Goal: Task Accomplishment & Management: Manage account settings

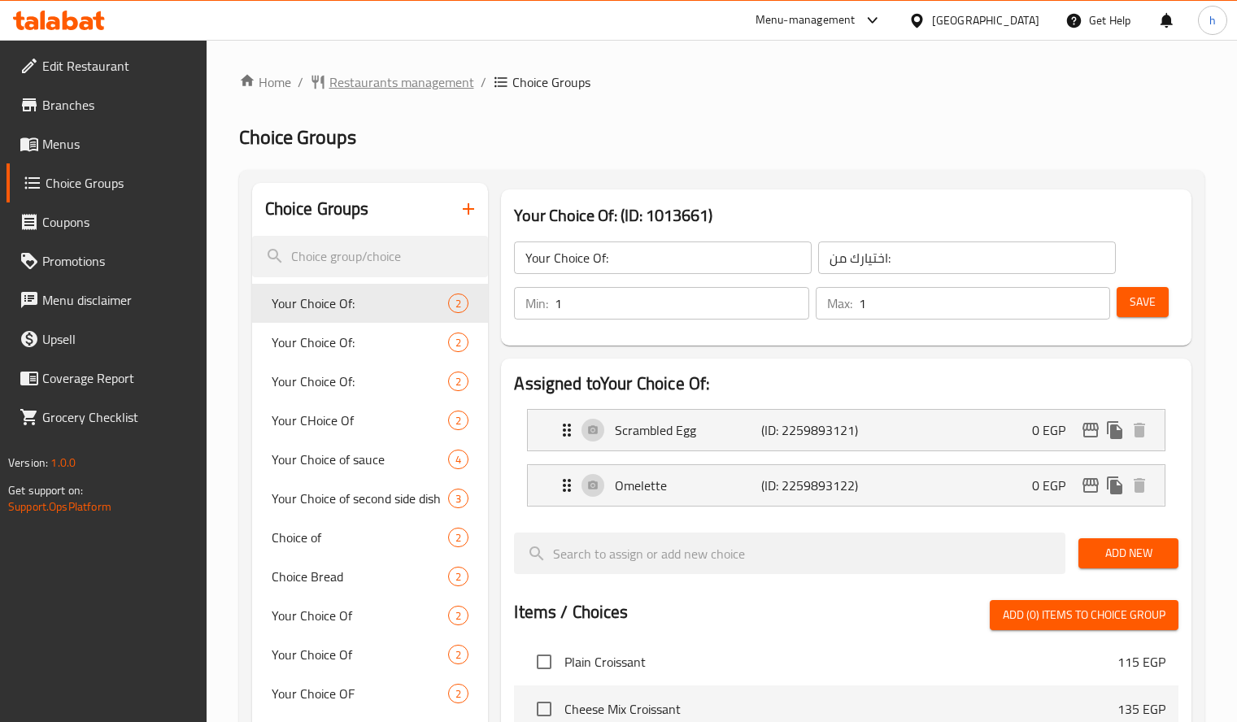
click at [417, 89] on span "Restaurants management" at bounding box center [401, 82] width 145 height 20
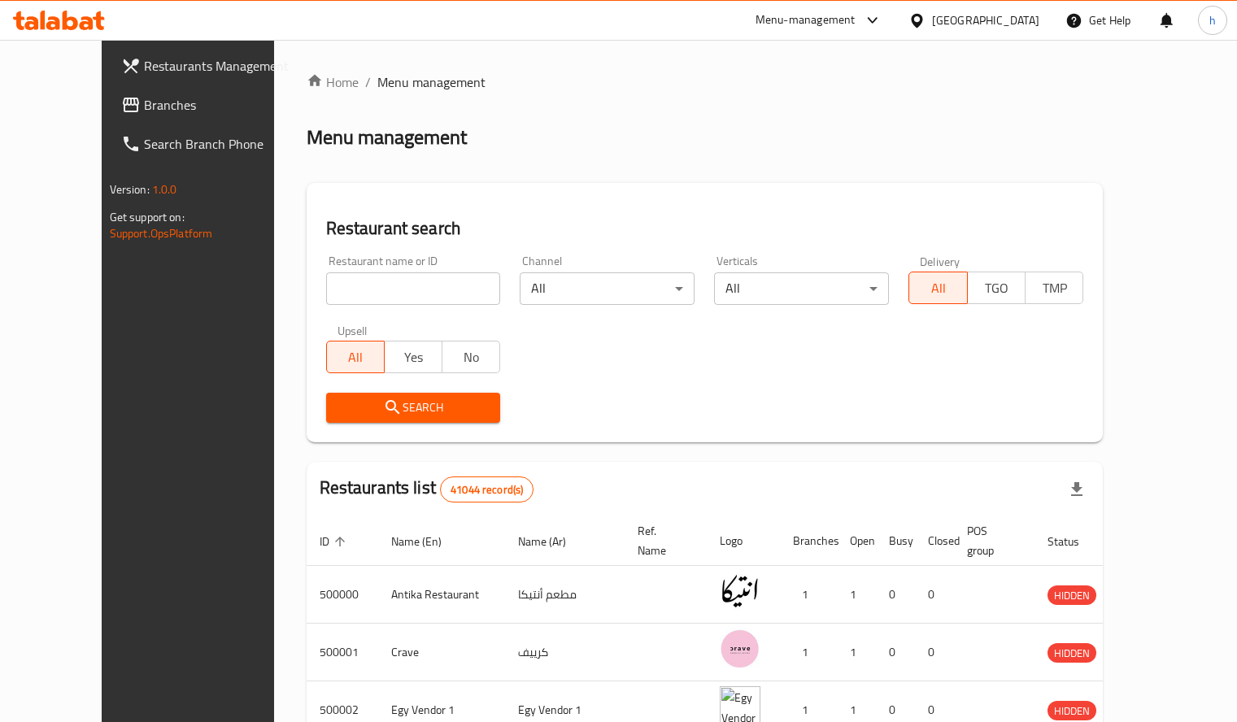
click at [144, 109] on span "Branches" at bounding box center [219, 105] width 151 height 20
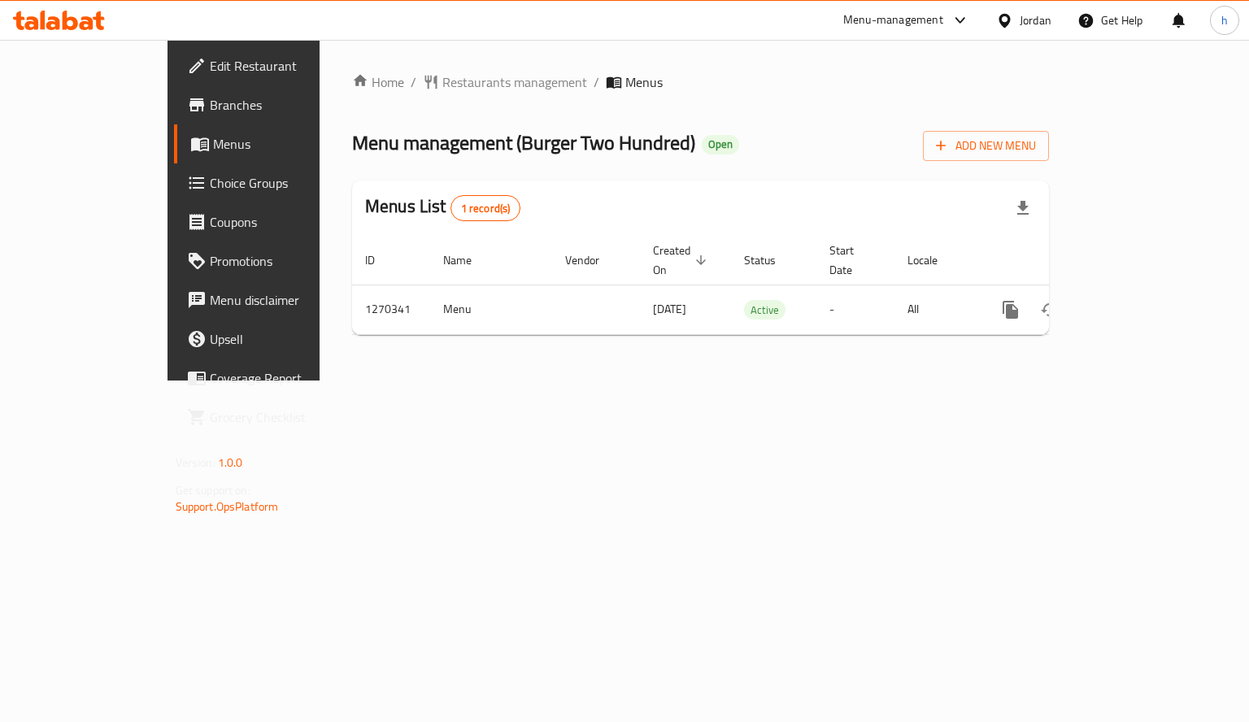
click at [210, 184] on span "Choice Groups" at bounding box center [287, 183] width 154 height 20
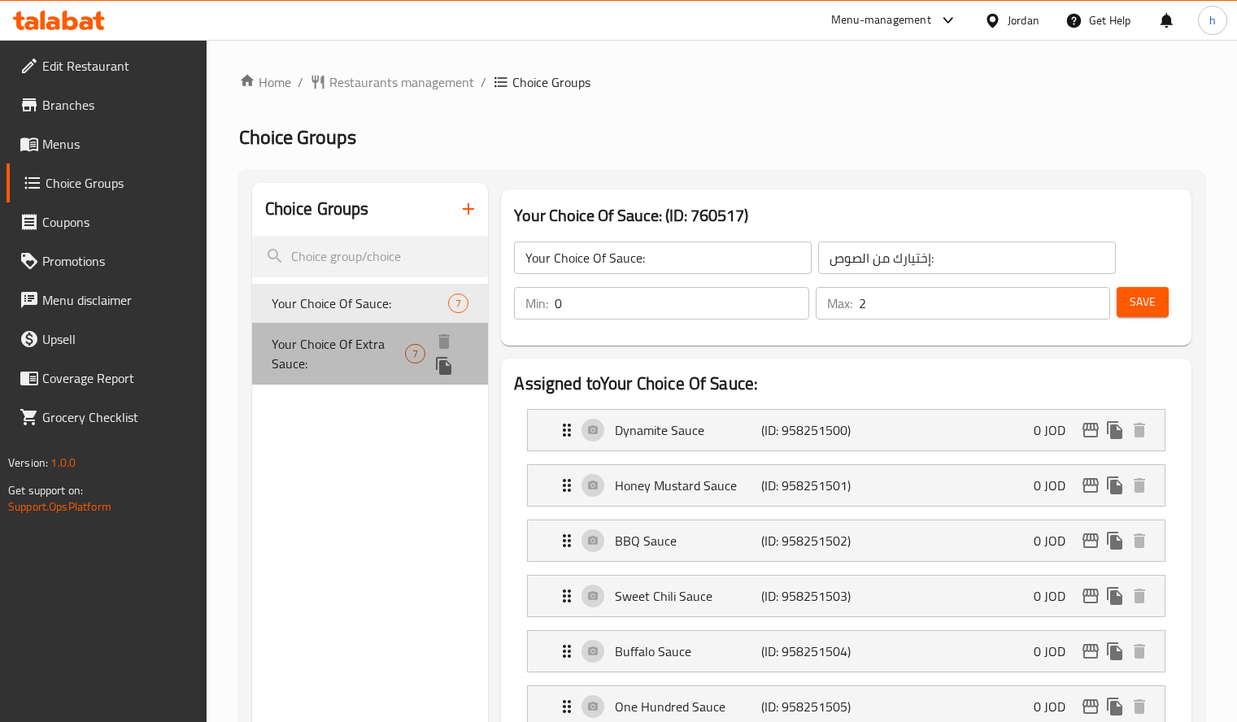
click at [300, 347] on span "Your Choice Of Extra Sauce:" at bounding box center [339, 353] width 134 height 39
type input "Your Choice Of Extra Sauce:"
type input "إختيارك من الصوص الإضافي:"
type input "0"
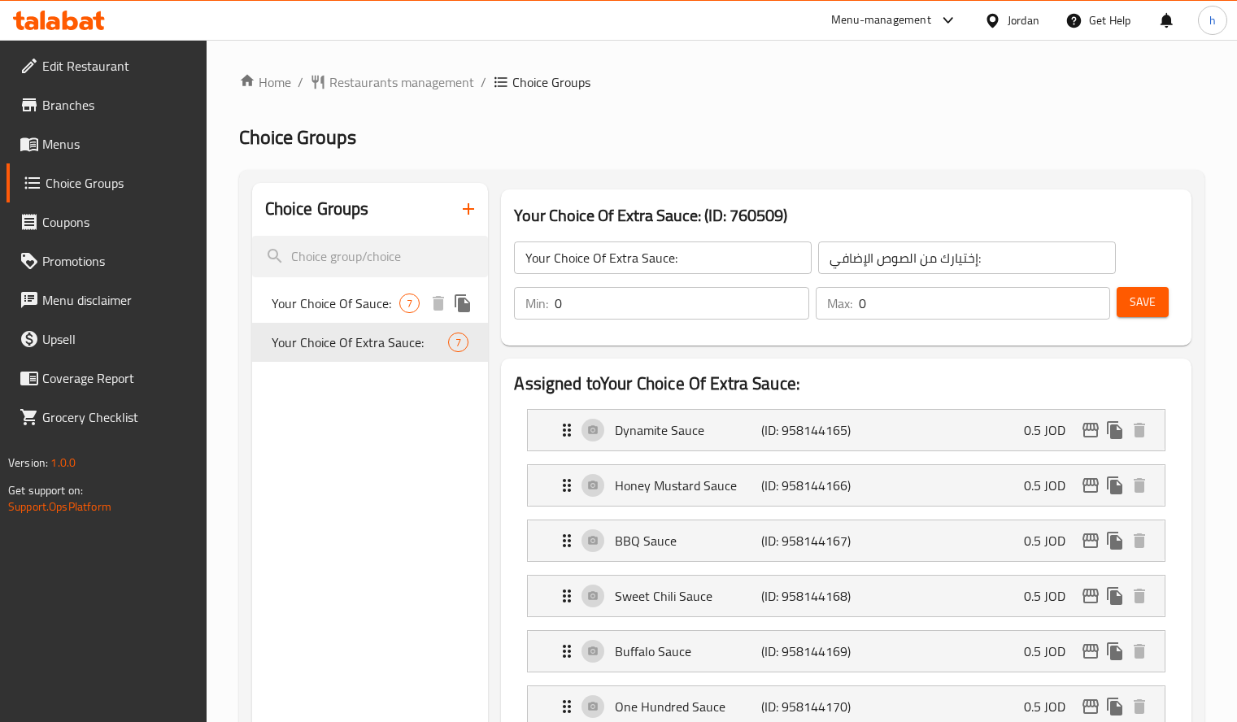
click at [331, 307] on span "Your Choice Of Sauce:" at bounding box center [336, 304] width 128 height 20
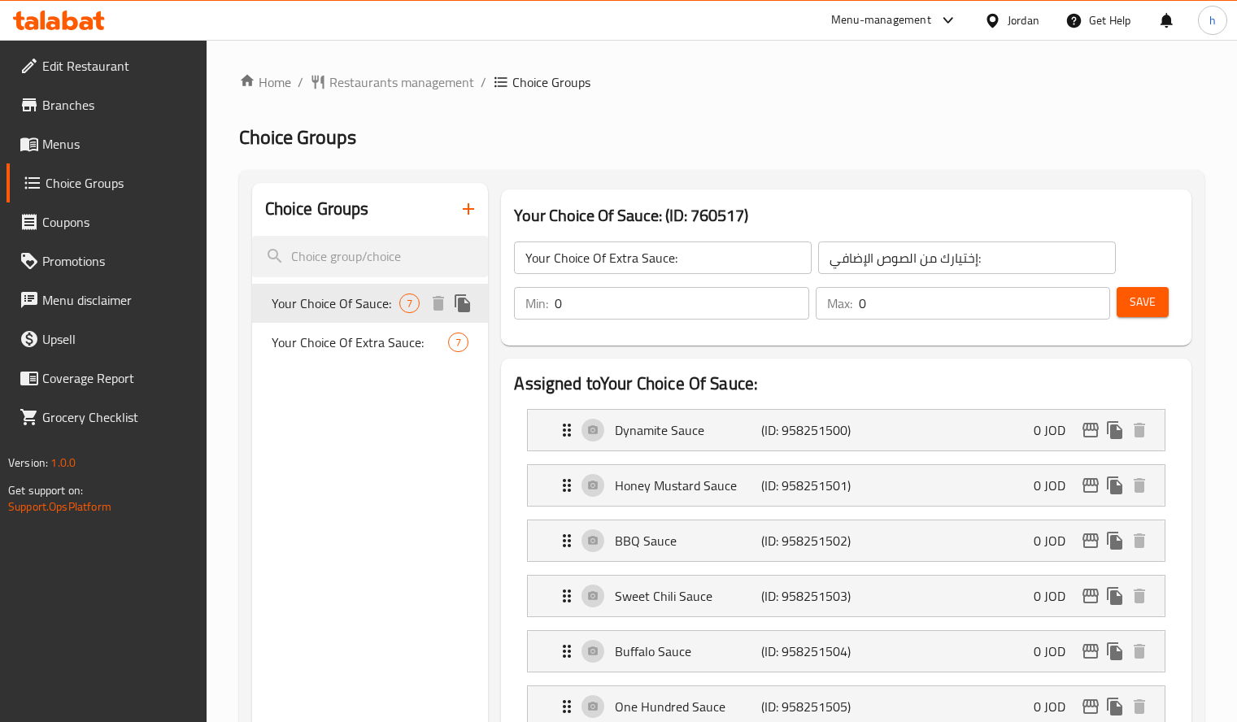
type input "Your Choice Of Sauce:"
type input "إختيارك من الصوص:"
type input "2"
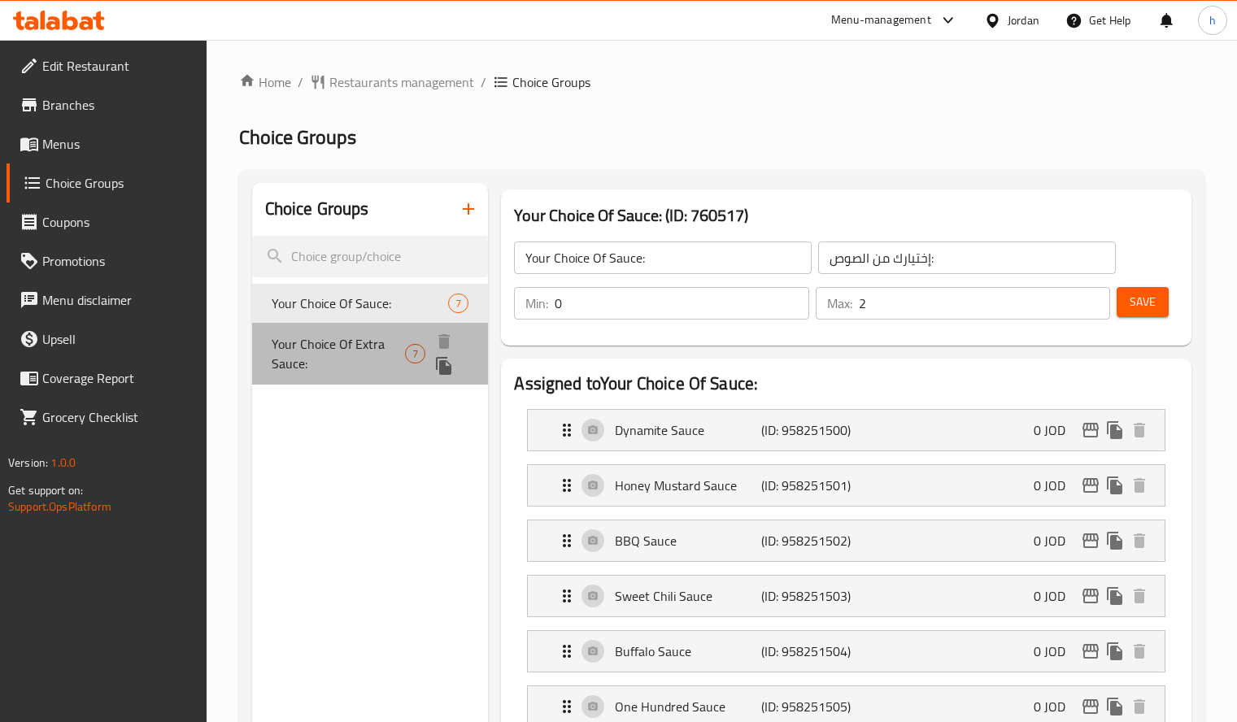
click at [311, 352] on span "Your Choice Of Extra Sauce:" at bounding box center [339, 353] width 134 height 39
type input "Your Choice Of Extra Sauce:"
type input "إختيارك من الصوص الإضافي:"
type input "0"
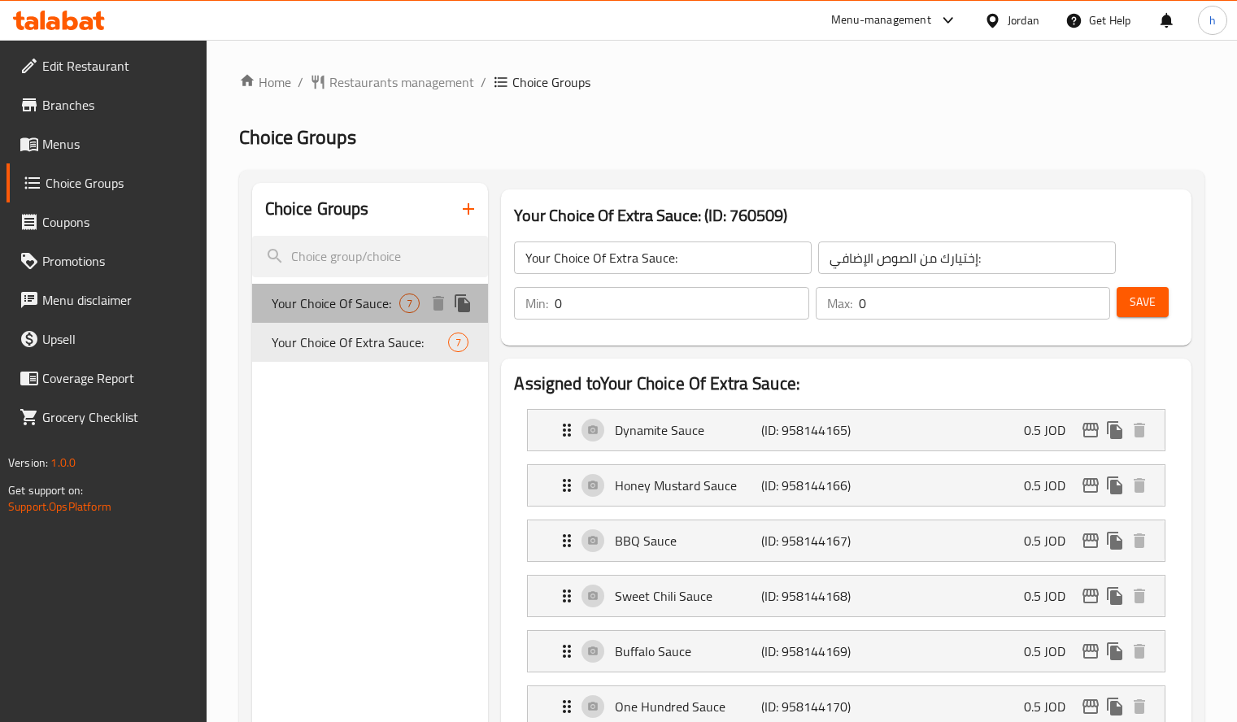
click at [306, 311] on span "Your Choice Of Sauce:" at bounding box center [336, 304] width 128 height 20
type input "Your Choice Of Sauce:"
type input "إختيارك من الصوص:"
type input "2"
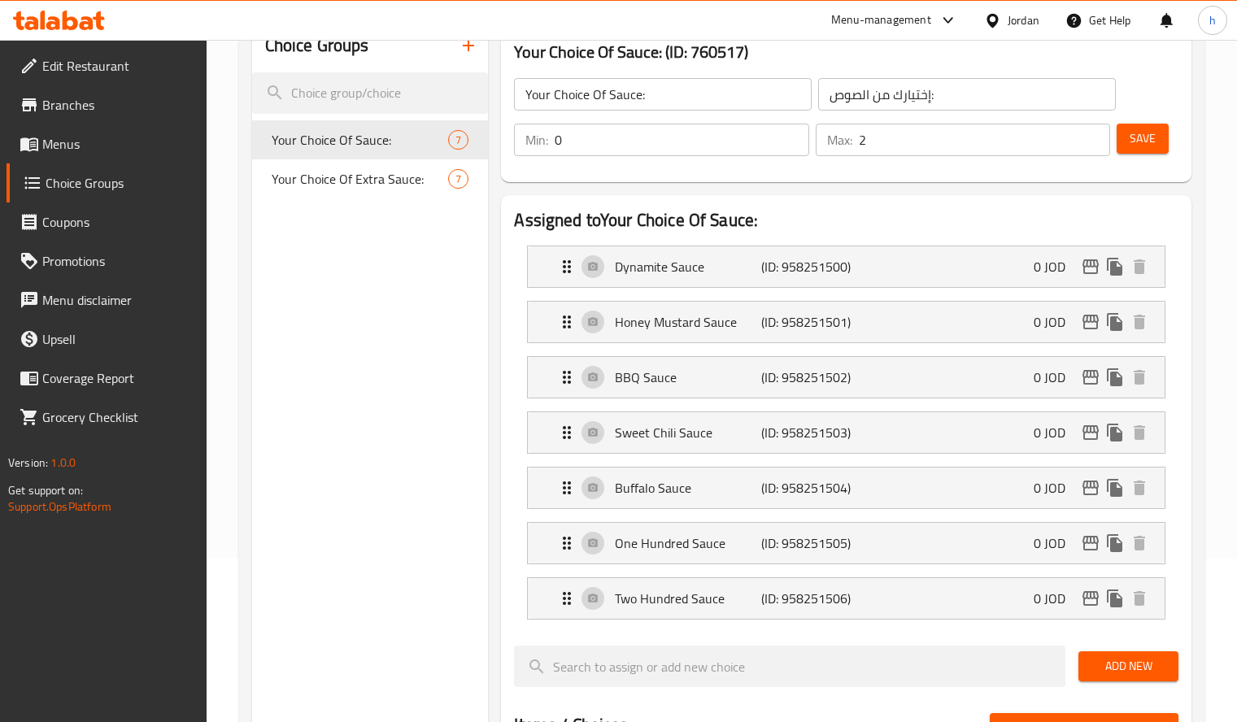
scroll to position [159, 0]
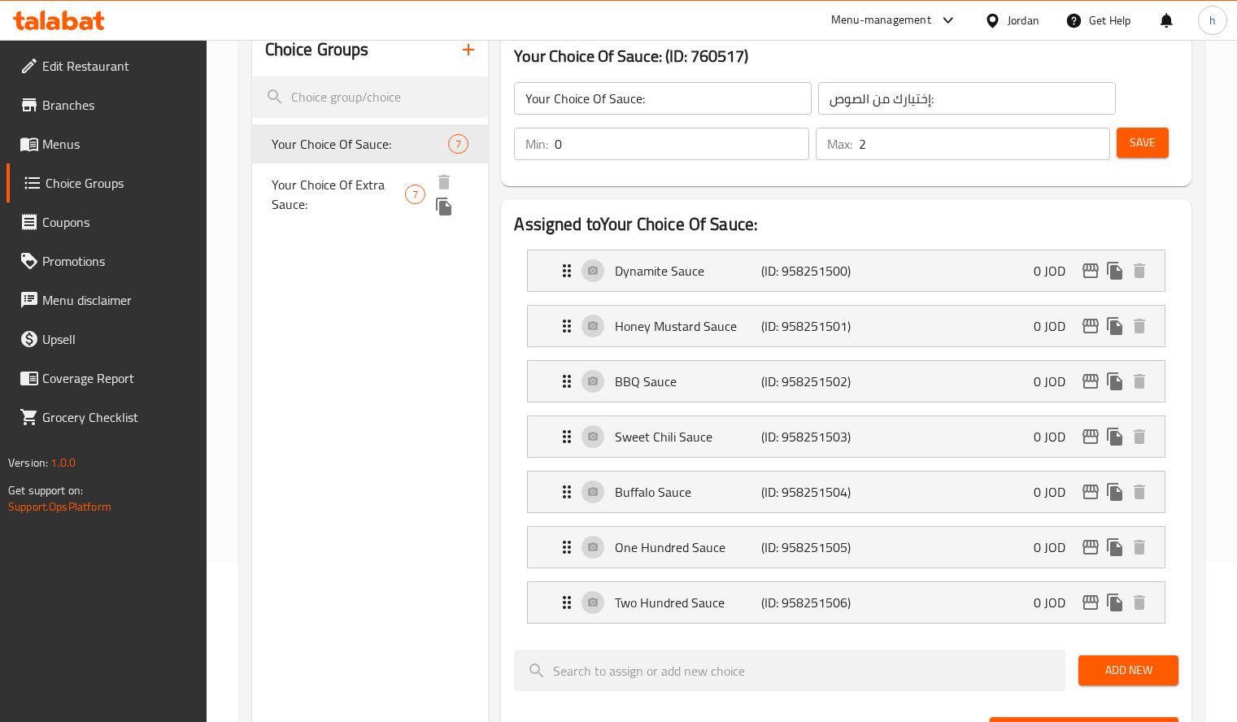
click at [371, 183] on span "Your Choice Of Extra Sauce:" at bounding box center [339, 194] width 134 height 39
type input "Your Choice Of Extra Sauce:"
type input "إختيارك من الصوص الإضافي:"
type input "0"
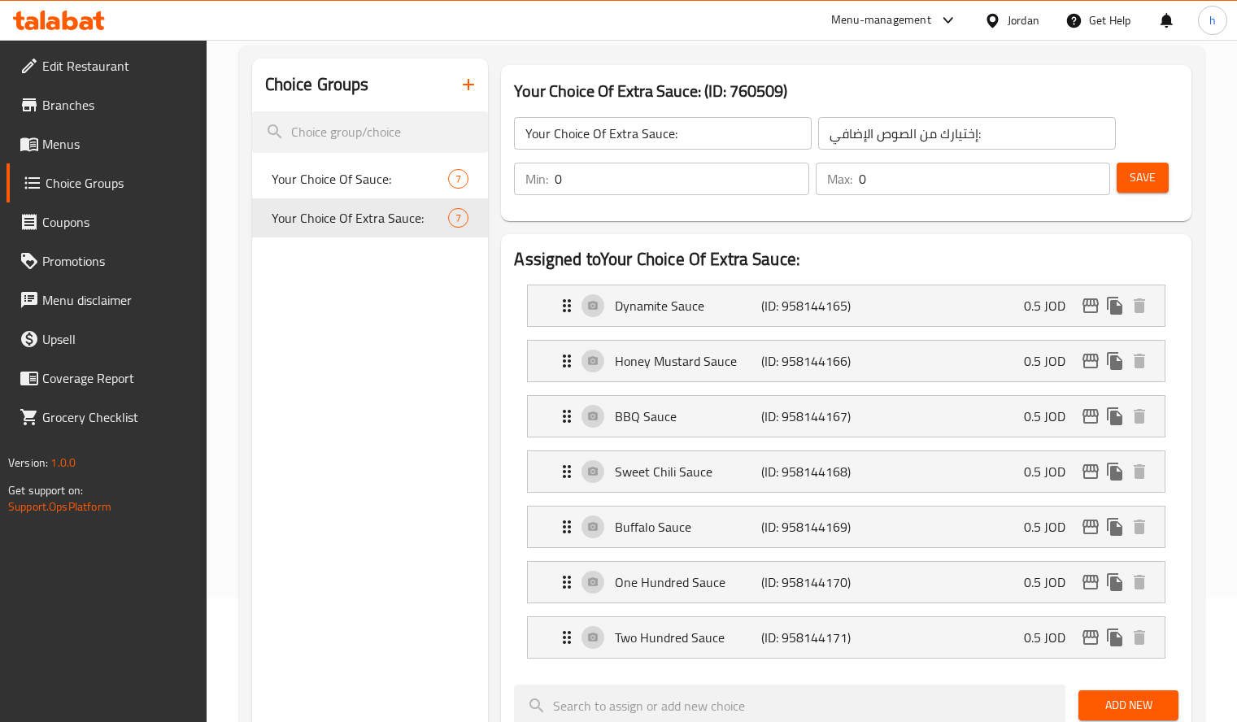
scroll to position [0, 0]
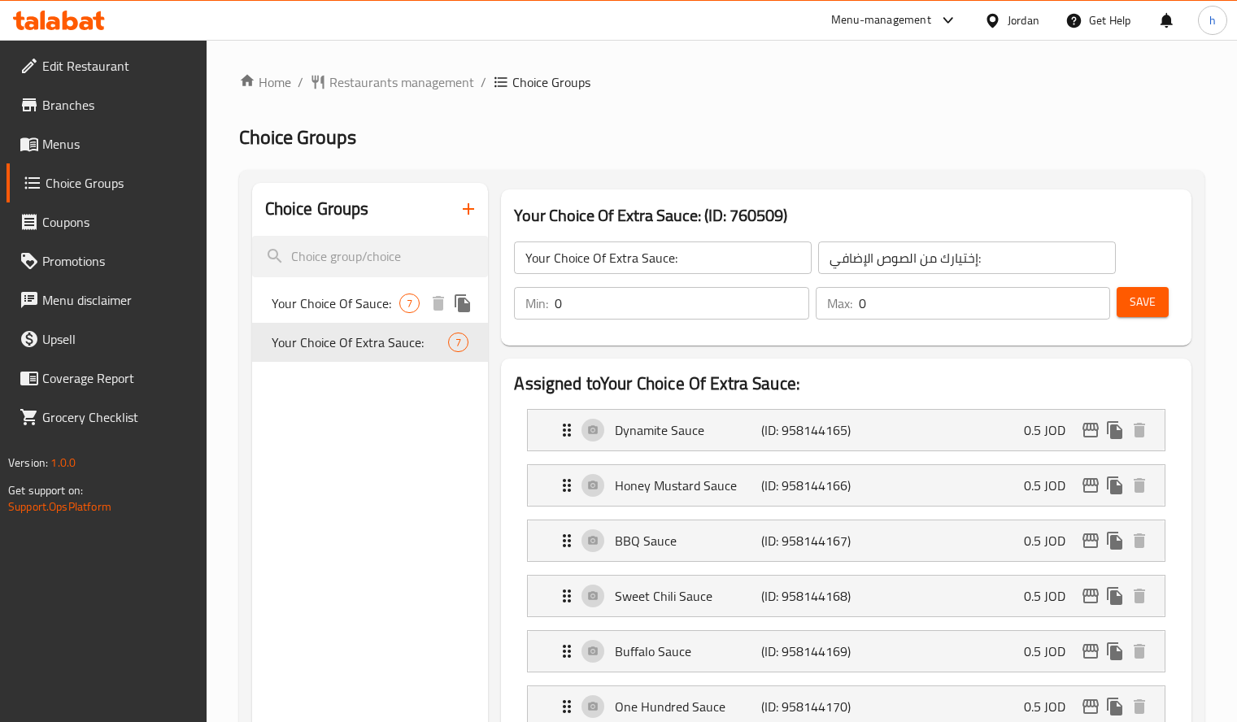
click at [394, 307] on span "Your Choice Of Sauce:" at bounding box center [336, 304] width 128 height 20
type input "Your Choice Of Sauce:"
type input "إختيارك من الصوص:"
type input "2"
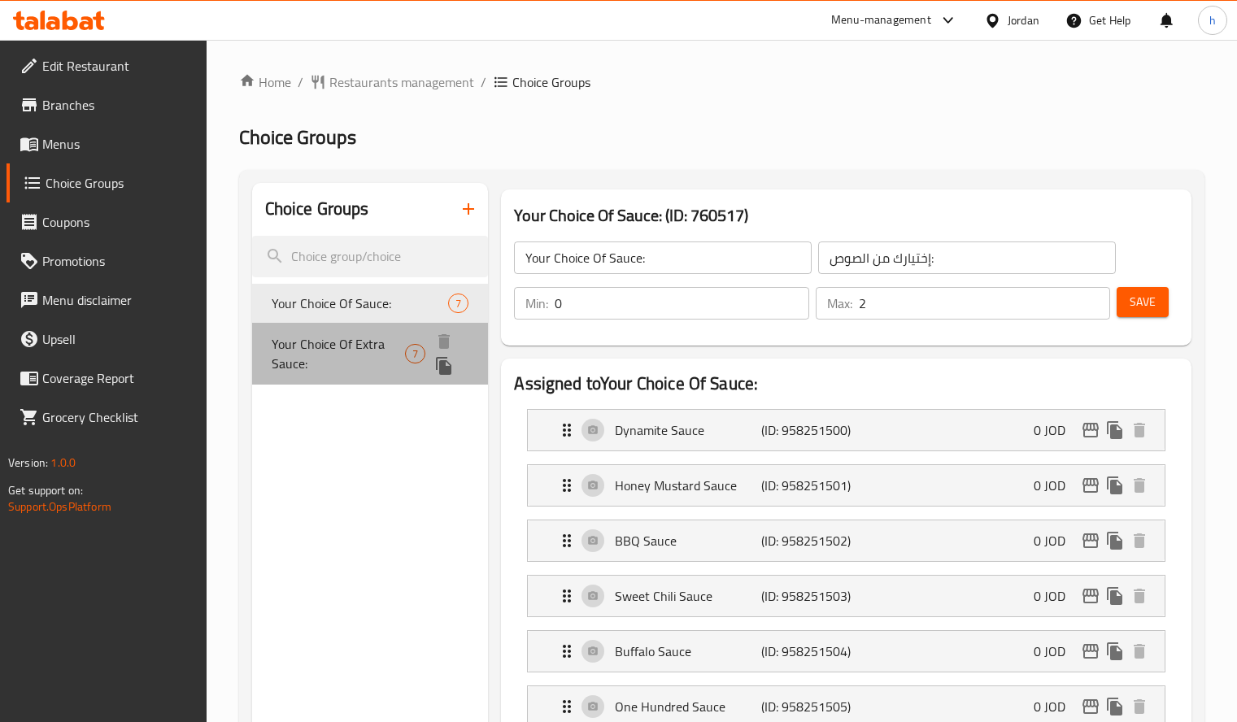
click at [316, 344] on span "Your Choice Of Extra Sauce:" at bounding box center [339, 353] width 134 height 39
type input "Your Choice Of Extra Sauce:"
type input "إختيارك من الصوص الإضافي:"
type input "0"
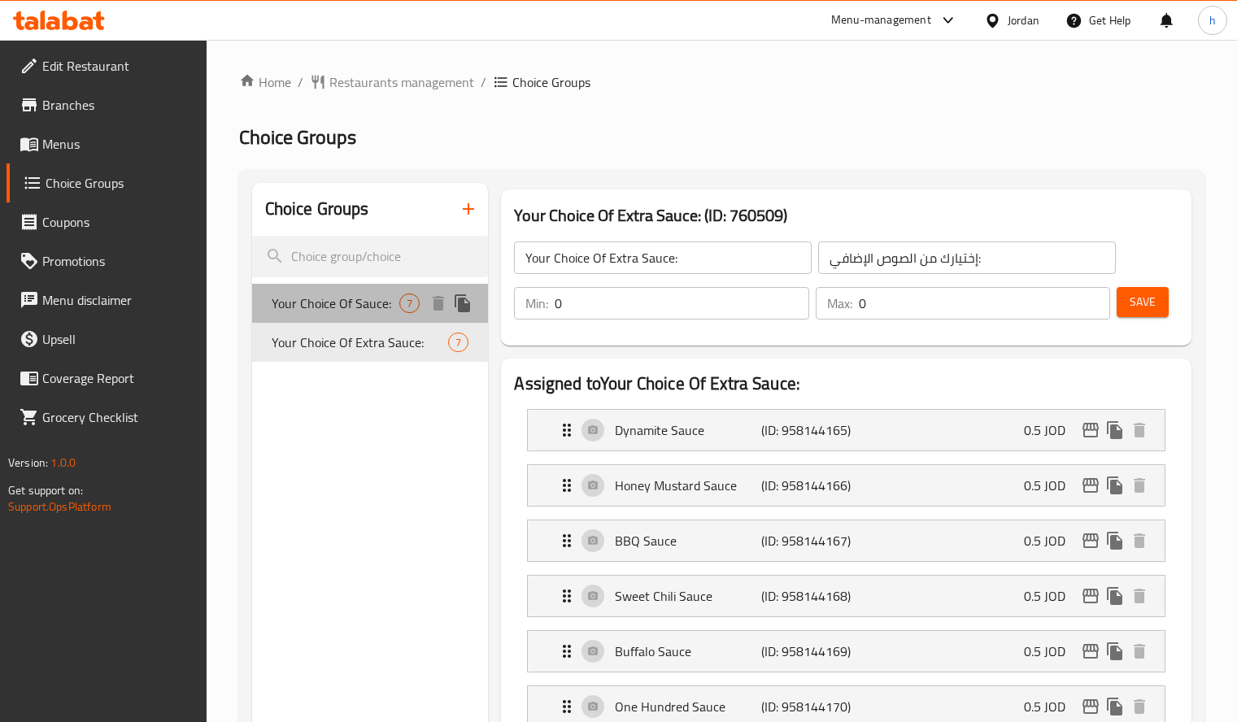
click at [314, 303] on span "Your Choice Of Sauce:" at bounding box center [336, 304] width 128 height 20
type input "Your Choice Of Sauce:"
type input "إختيارك من الصوص:"
type input "2"
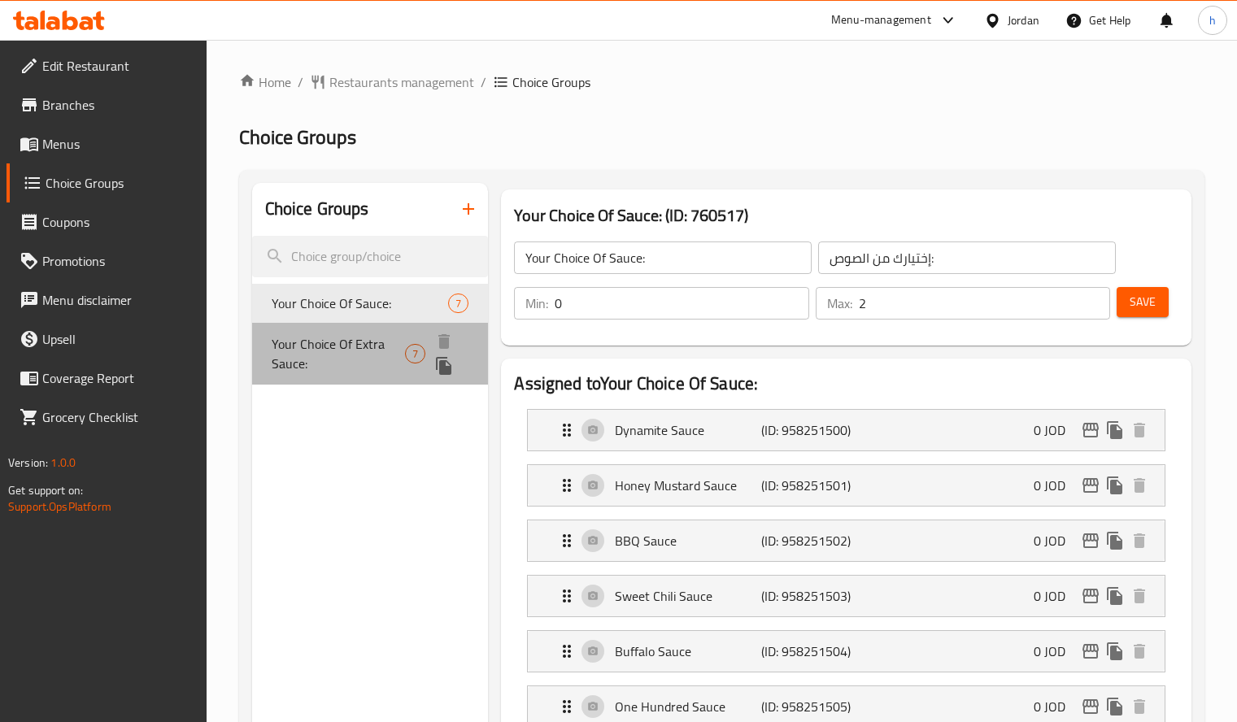
click at [321, 336] on span "Your Choice Of Extra Sauce:" at bounding box center [339, 353] width 134 height 39
type input "Your Choice Of Extra Sauce:"
type input "إختيارك من الصوص الإضافي:"
type input "0"
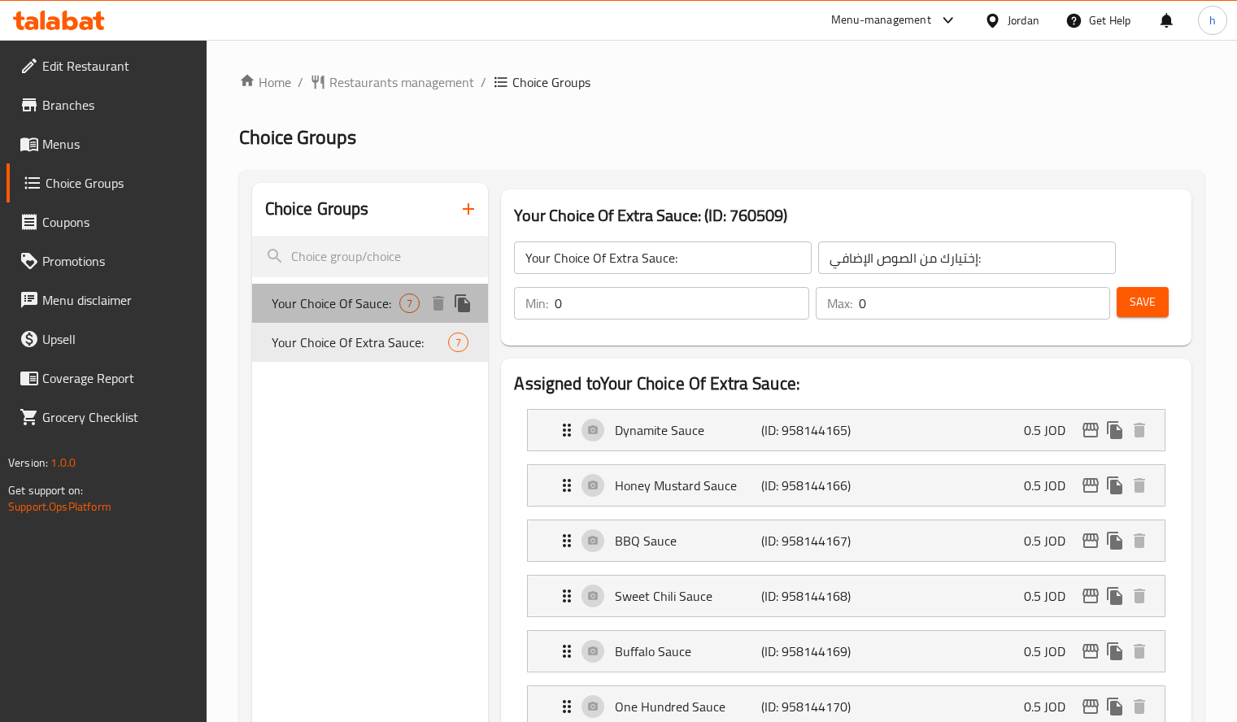
click at [303, 307] on span "Your Choice Of Sauce:" at bounding box center [336, 304] width 128 height 20
type input "Your Choice Of Sauce:"
type input "إختيارك من الصوص:"
type input "2"
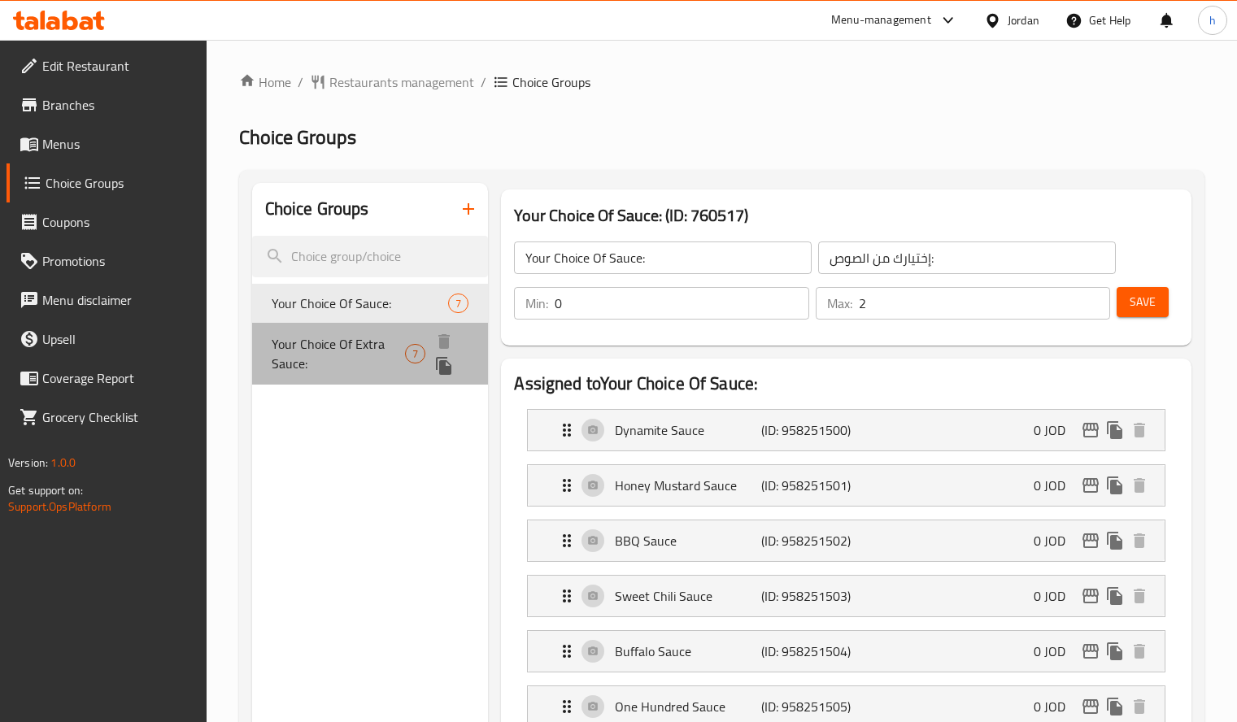
click at [336, 358] on span "Your Choice Of Extra Sauce:" at bounding box center [339, 353] width 134 height 39
type input "Your Choice Of Extra Sauce:"
type input "إختيارك من الصوص الإضافي:"
type input "0"
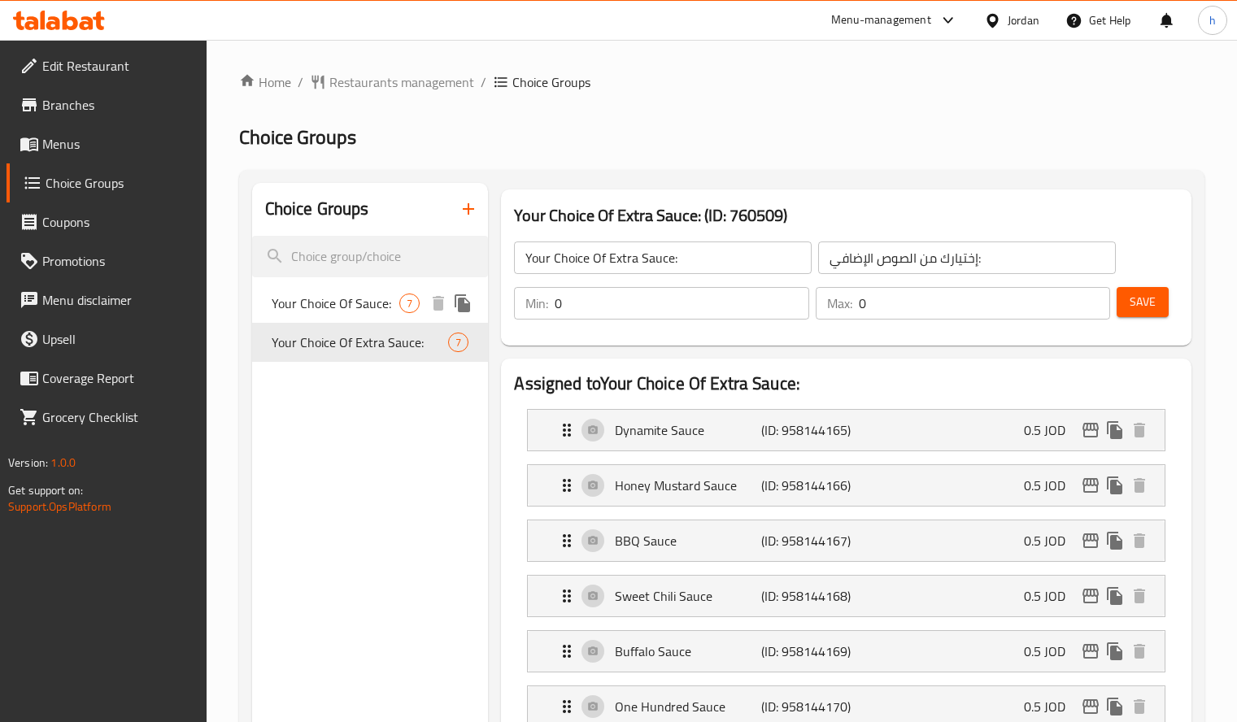
click at [333, 299] on span "Your Choice Of Sauce:" at bounding box center [336, 304] width 128 height 20
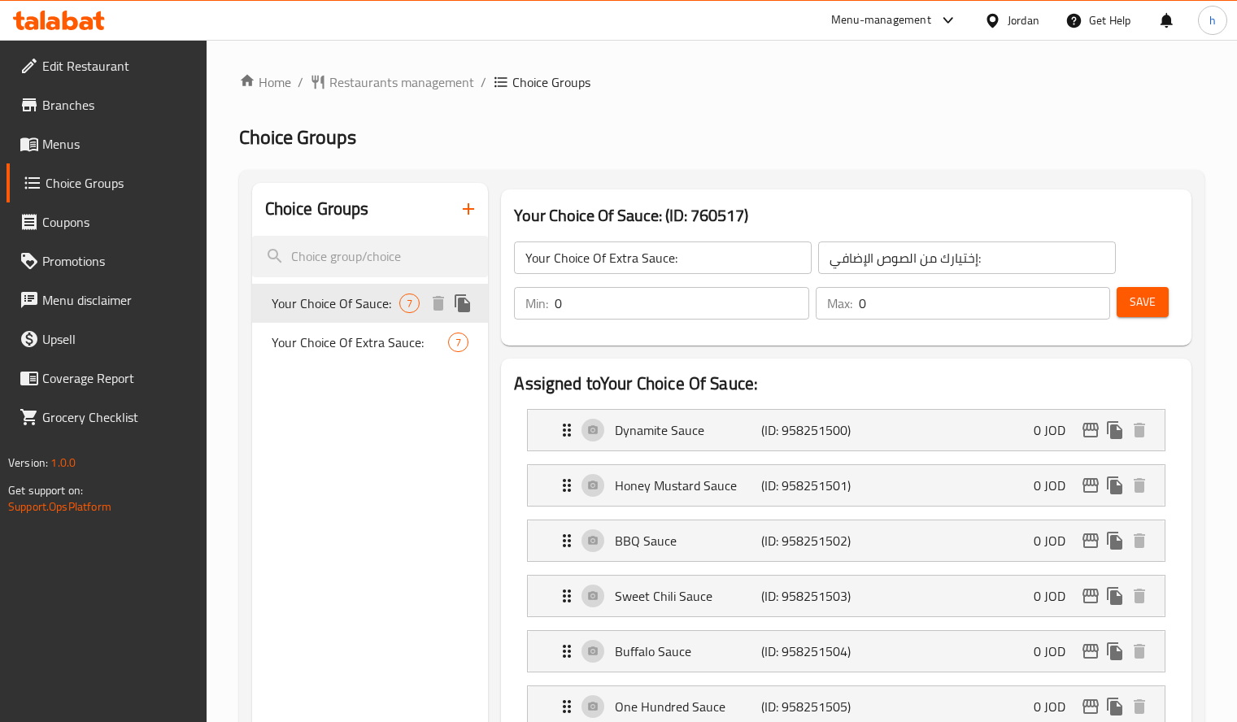
type input "Your Choice Of Sauce:"
type input "إختيارك من الصوص:"
type input "2"
click at [340, 334] on span "Your Choice Of Extra Sauce:" at bounding box center [339, 353] width 134 height 39
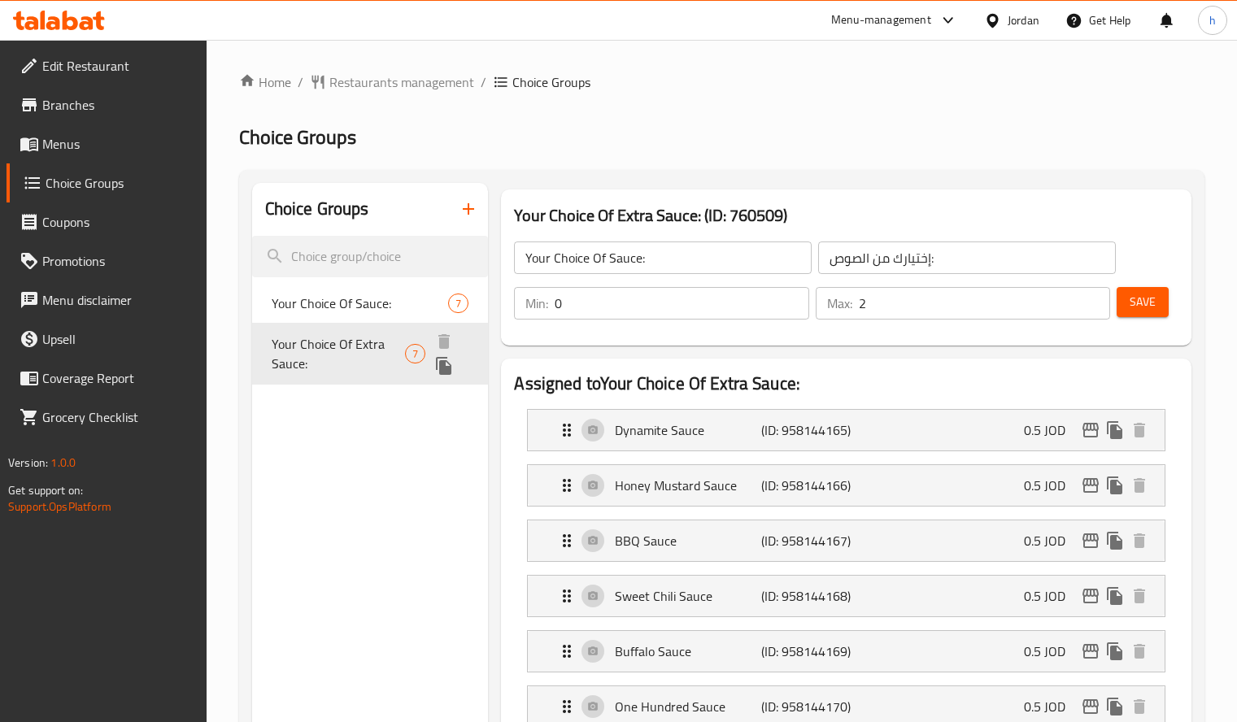
type input "Your Choice Of Extra Sauce:"
type input "إختيارك من الصوص الإضافي:"
type input "0"
click at [341, 303] on span "Your Choice Of Sauce:" at bounding box center [336, 304] width 128 height 20
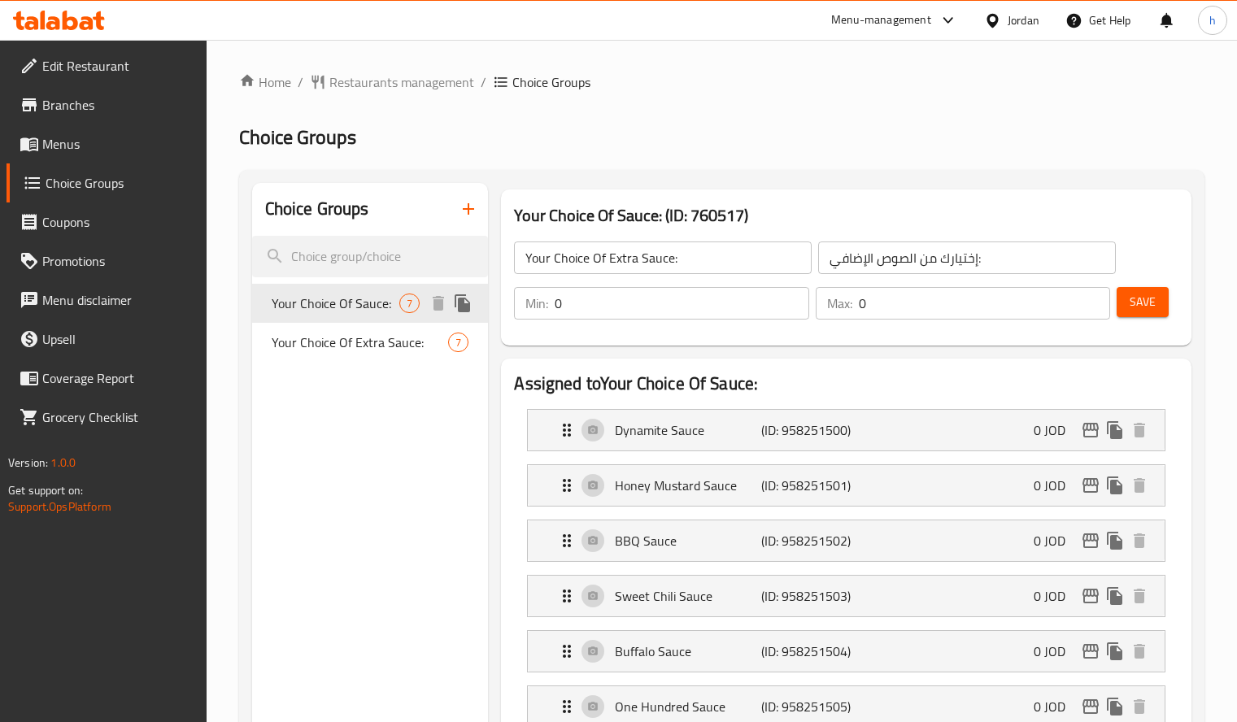
type input "Your Choice Of Sauce:"
type input "إختيارك من الصوص:"
type input "2"
click at [329, 347] on span "Your Choice Of Extra Sauce:" at bounding box center [339, 353] width 134 height 39
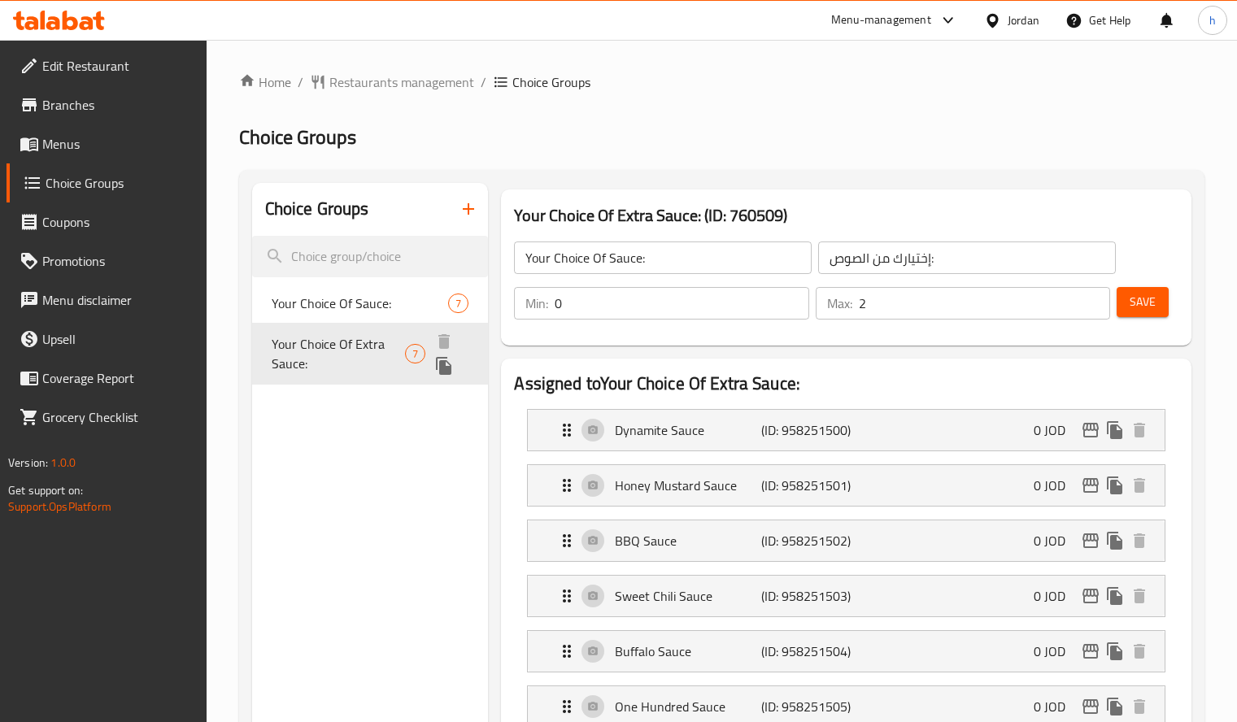
type input "Your Choice Of Extra Sauce:"
type input "إختيارك من الصوص الإضافي:"
type input "0"
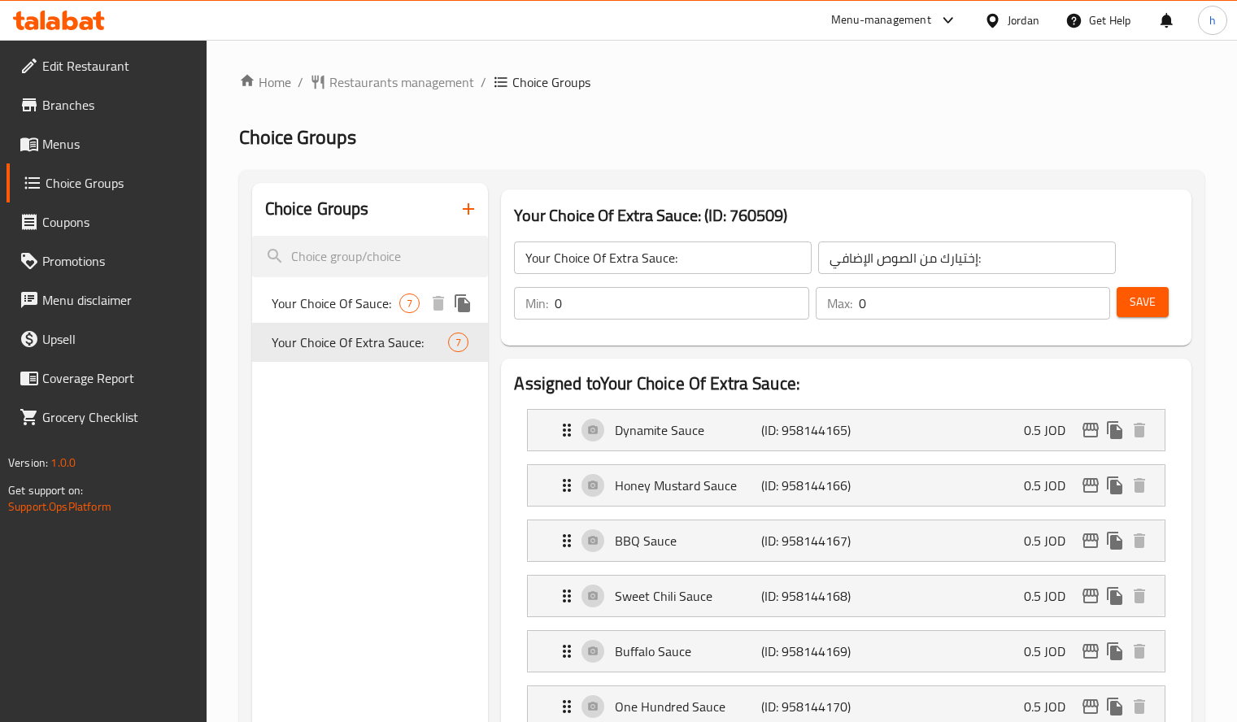
click at [331, 307] on span "Your Choice Of Sauce:" at bounding box center [336, 304] width 128 height 20
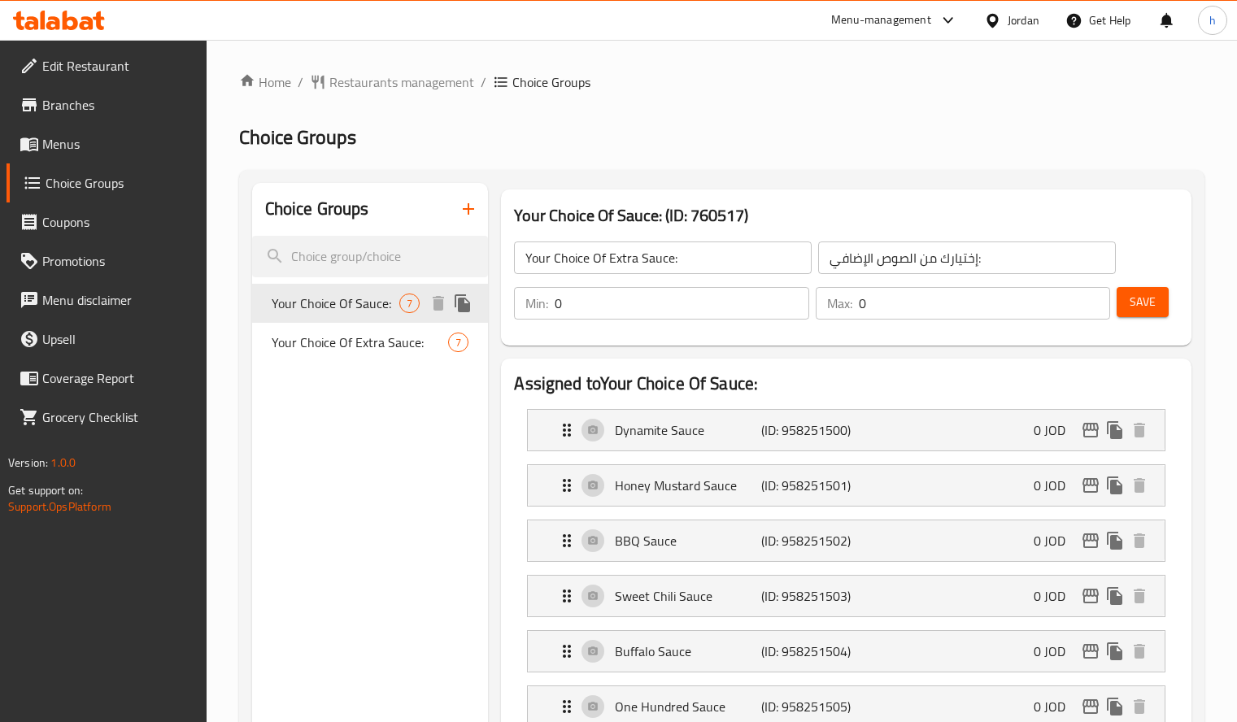
type input "Your Choice Of Sauce:"
type input "إختيارك من الصوص:"
type input "2"
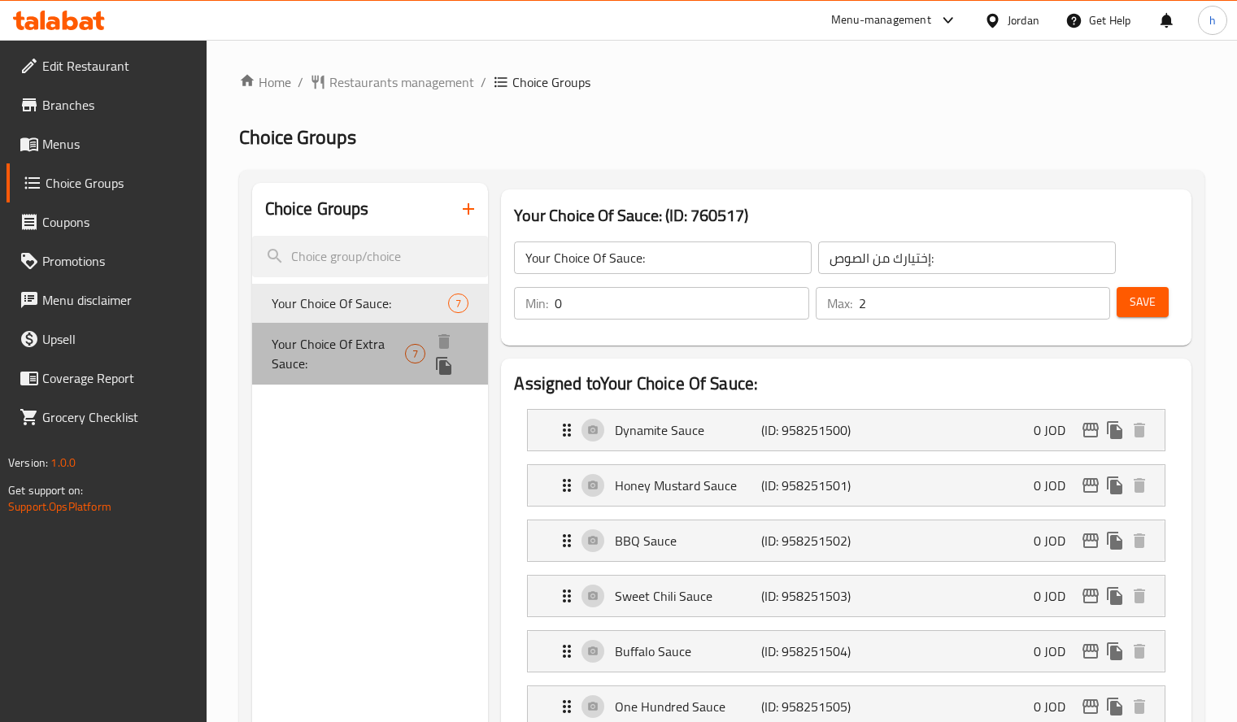
click at [370, 348] on span "Your Choice Of Extra Sauce:" at bounding box center [339, 353] width 134 height 39
type input "Your Choice Of Extra Sauce:"
type input "إختيارك من الصوص الإضافي:"
type input "0"
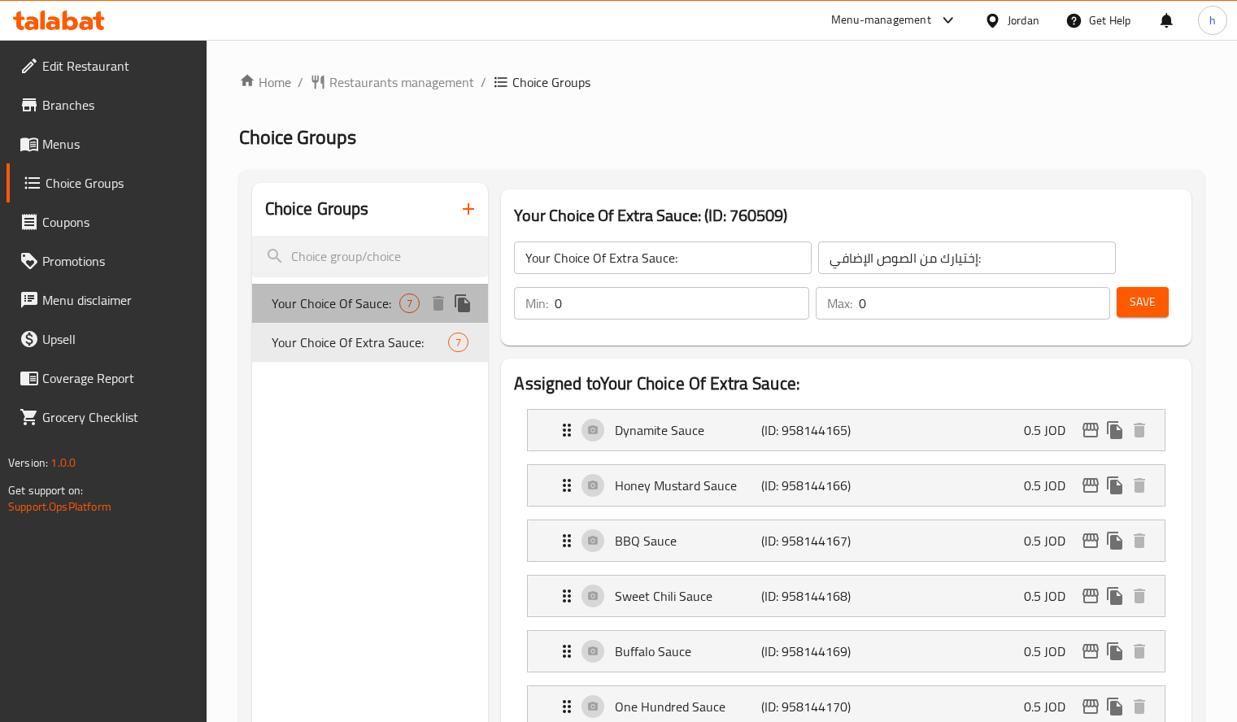
click at [293, 295] on span "Your Choice Of Sauce:" at bounding box center [336, 304] width 128 height 20
type input "Your Choice Of Sauce:"
type input "إختيارك من الصوص:"
type input "2"
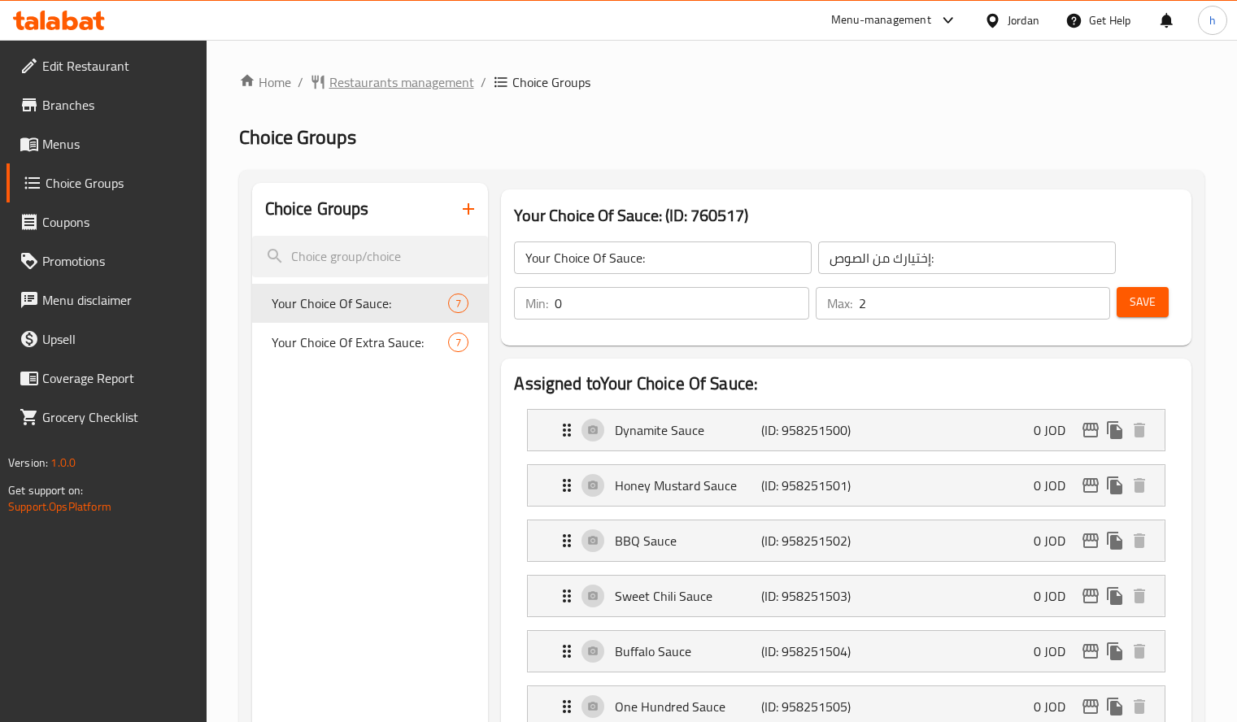
click at [396, 82] on span "Restaurants management" at bounding box center [401, 82] width 145 height 20
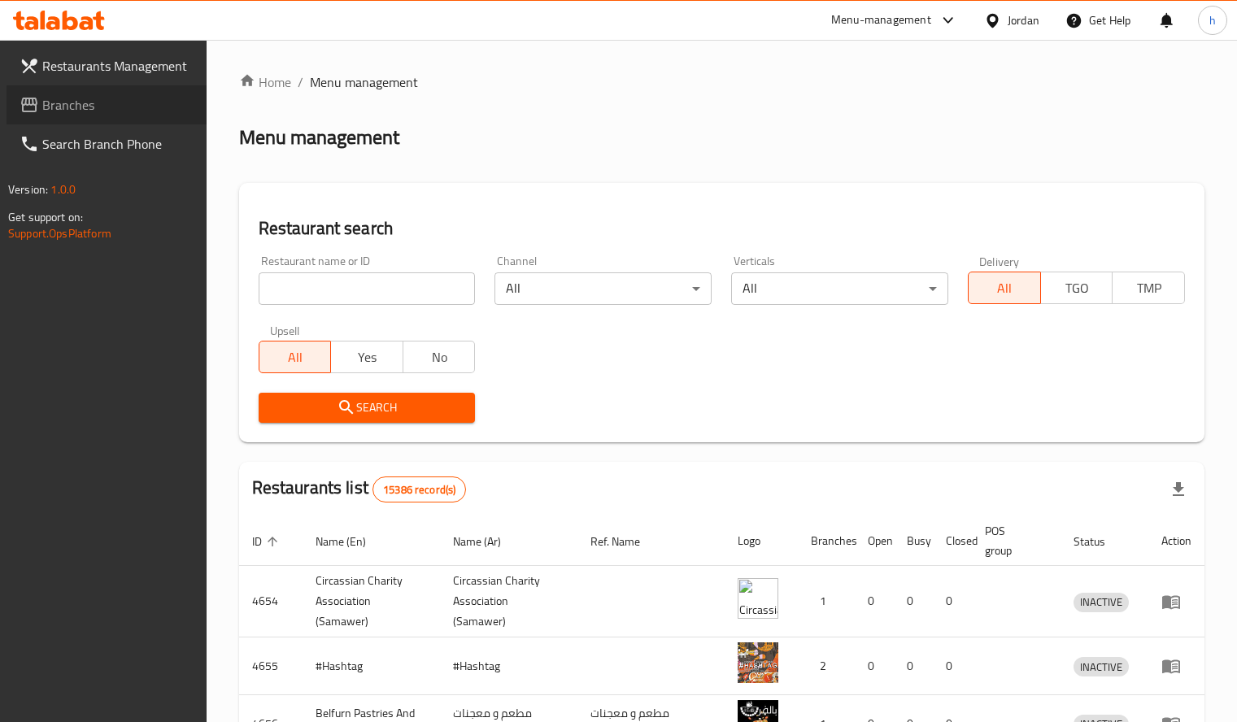
click at [59, 115] on span "Branches" at bounding box center [117, 105] width 151 height 20
